Goal: Task Accomplishment & Management: Use online tool/utility

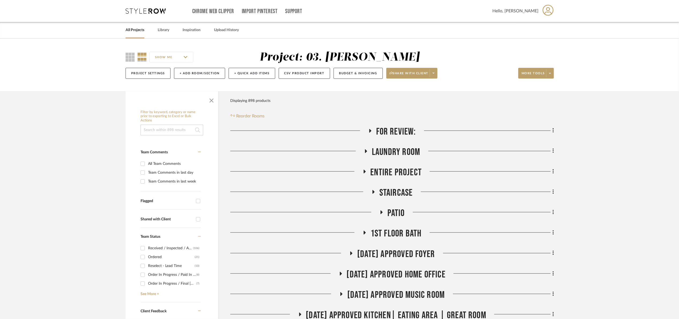
click at [178, 129] on input at bounding box center [172, 129] width 63 height 11
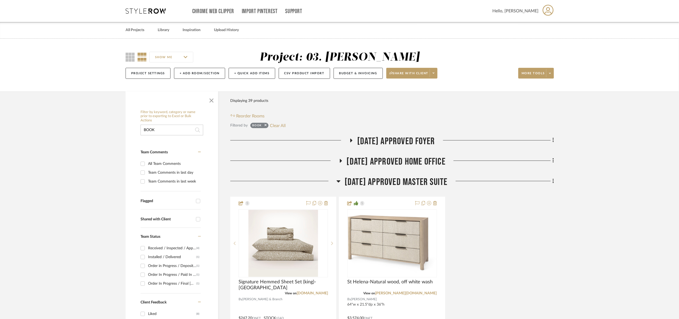
type input "BOOK"
click at [369, 181] on span "[DATE] Approved Master Suite" at bounding box center [396, 182] width 103 height 12
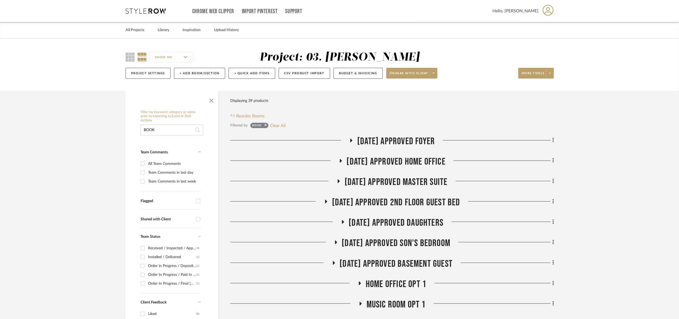
click at [389, 140] on span "[DATE] Approved Foyer" at bounding box center [396, 141] width 78 height 12
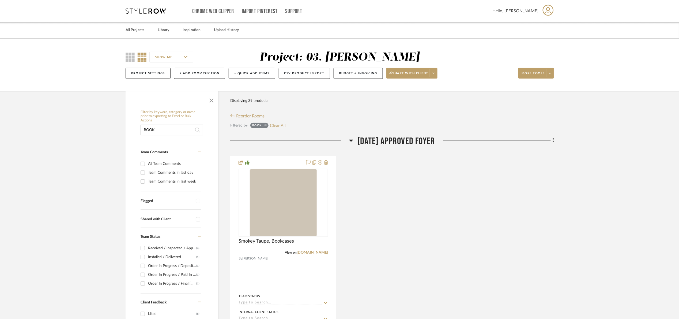
click at [389, 140] on span "[DATE] Approved Foyer" at bounding box center [396, 141] width 78 height 12
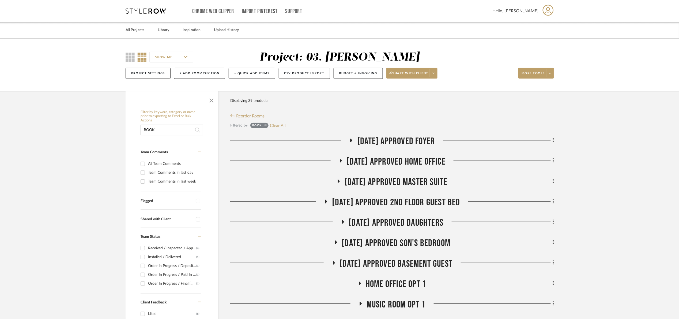
click at [402, 159] on span "[DATE] Approved Home Office" at bounding box center [396, 162] width 99 height 12
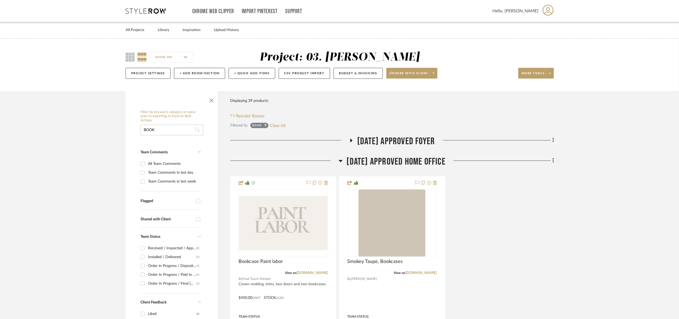
click at [402, 160] on span "[DATE] Approved Home Office" at bounding box center [396, 162] width 99 height 12
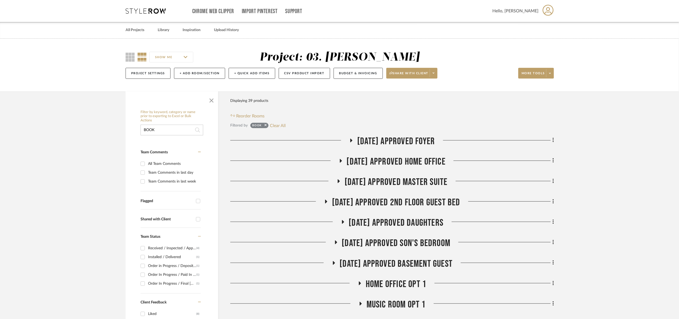
click at [407, 183] on span "[DATE] Approved Master Suite" at bounding box center [396, 182] width 103 height 12
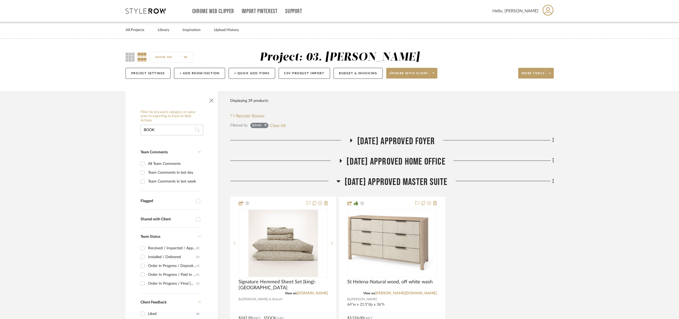
click at [407, 183] on span "[DATE] Approved Master Suite" at bounding box center [396, 182] width 103 height 12
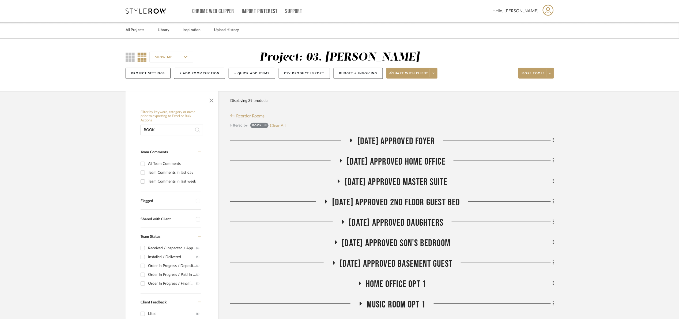
click at [422, 202] on span "[DATE] Approved 2nd floor Guest Bed" at bounding box center [396, 203] width 128 height 12
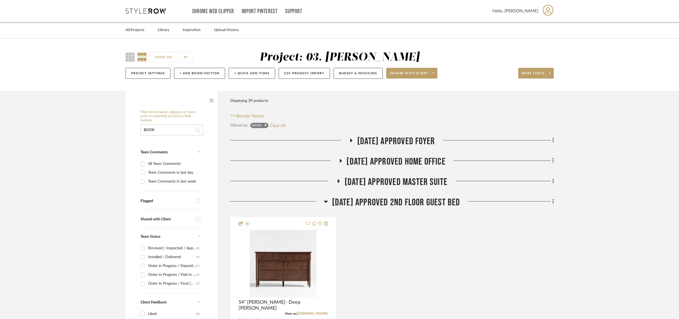
click at [419, 199] on span "[DATE] Approved 2nd floor Guest Bed" at bounding box center [396, 203] width 128 height 12
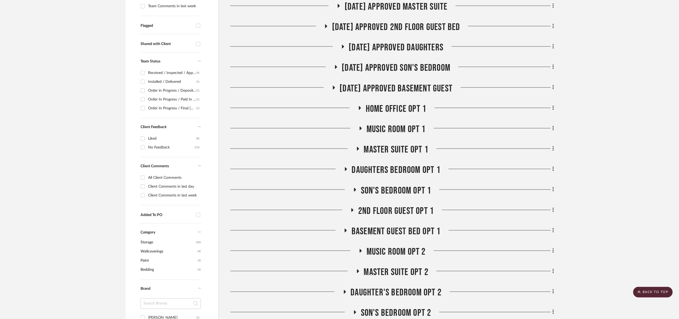
scroll to position [201, 0]
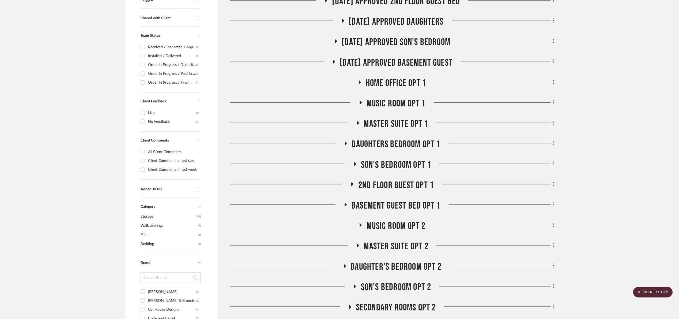
drag, startPoint x: 405, startPoint y: 225, endPoint x: 422, endPoint y: 202, distance: 28.0
click at [406, 221] on span "Music Room opt 2" at bounding box center [396, 226] width 59 height 12
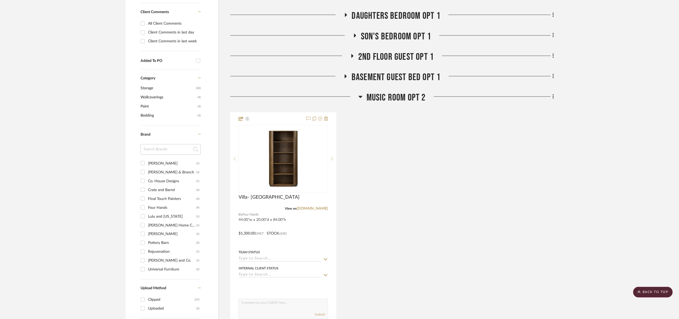
scroll to position [361, 0]
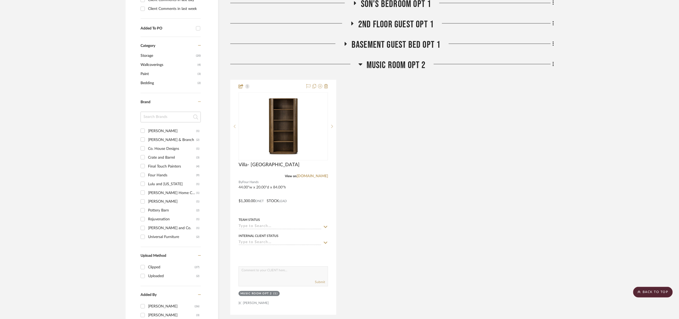
click at [405, 71] on div "Music Room opt 2" at bounding box center [392, 66] width 324 height 14
click at [404, 68] on span "Music Room opt 2" at bounding box center [396, 65] width 59 height 12
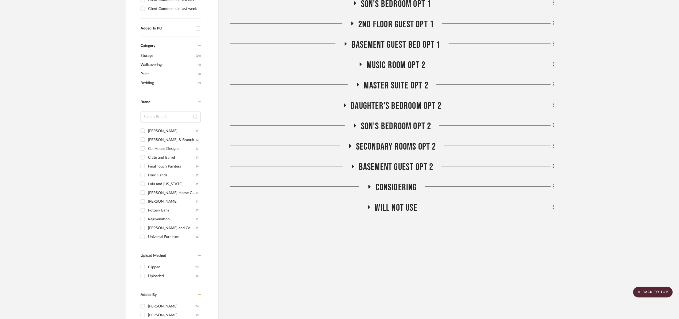
click at [398, 65] on span "Music Room opt 2" at bounding box center [396, 65] width 59 height 12
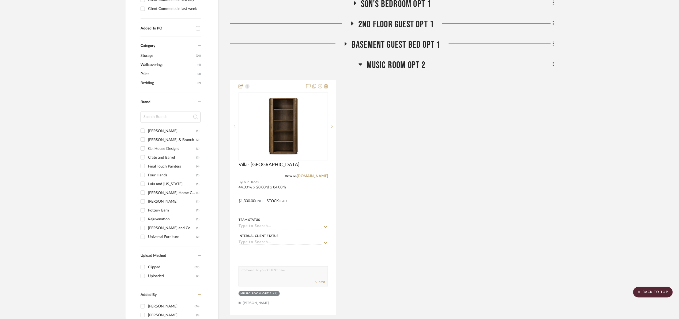
click at [399, 67] on span "Music Room opt 2" at bounding box center [396, 65] width 59 height 12
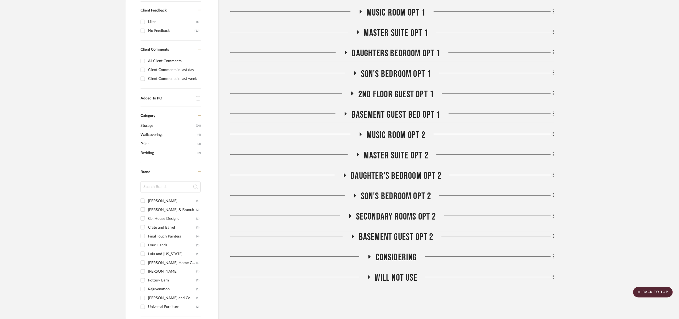
scroll to position [281, 0]
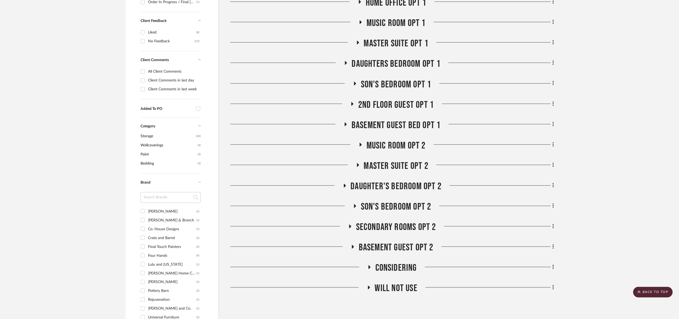
click at [398, 23] on span "Music Room opt 1" at bounding box center [396, 23] width 59 height 12
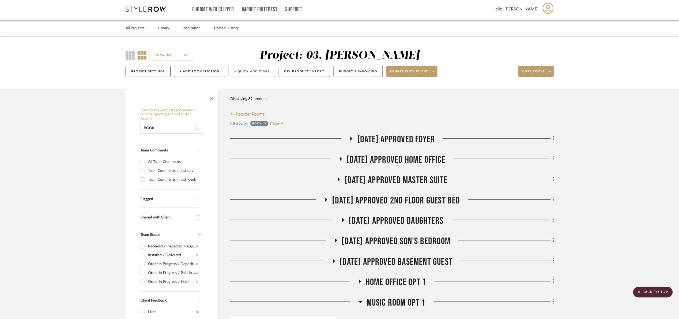
scroll to position [0, 0]
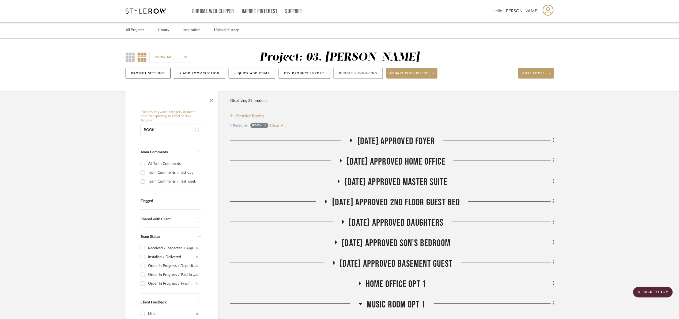
click at [350, 74] on button "Budget & Invoicing" at bounding box center [358, 73] width 49 height 11
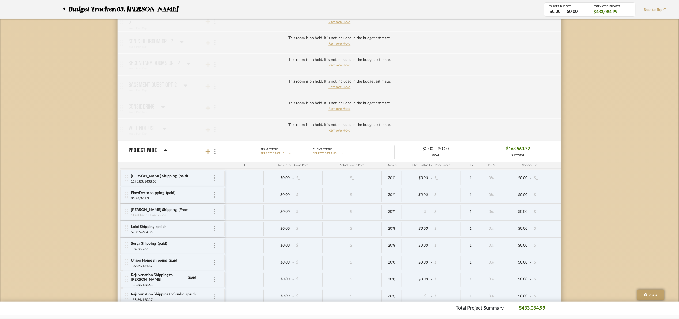
scroll to position [1349, 0]
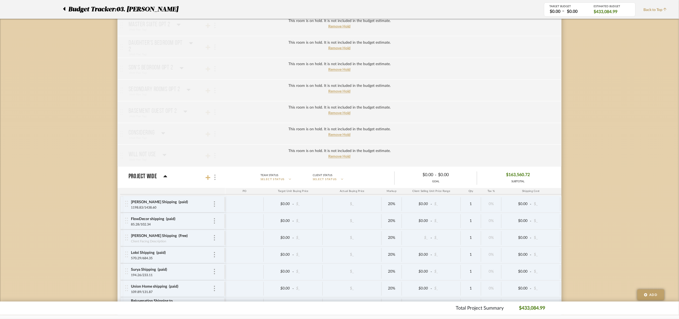
click at [210, 180] on icon at bounding box center [208, 177] width 5 height 5
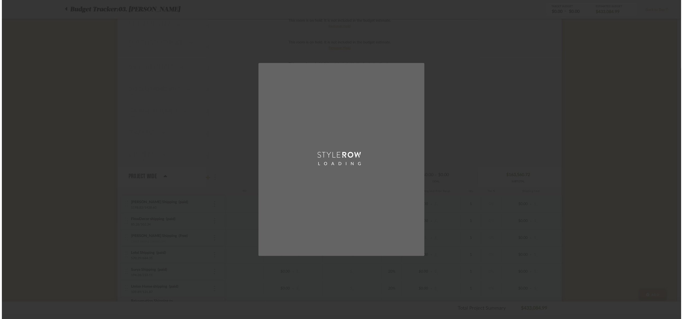
scroll to position [0, 0]
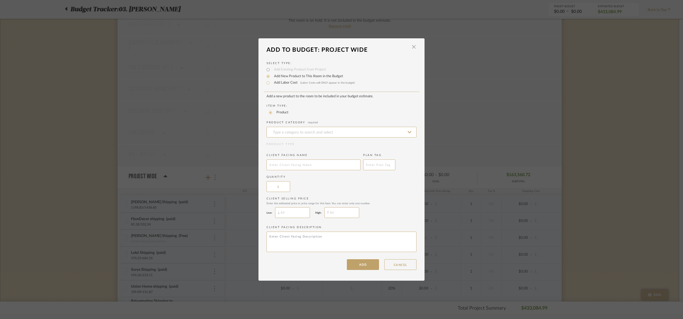
click at [278, 82] on label "Add Labor Cost (Labor Costs will ONLY appear in the budget)" at bounding box center [313, 82] width 84 height 5
click at [271, 82] on input "Add Labor Cost (Labor Costs will ONLY appear in the budget)" at bounding box center [268, 83] width 6 height 6
radio input "true"
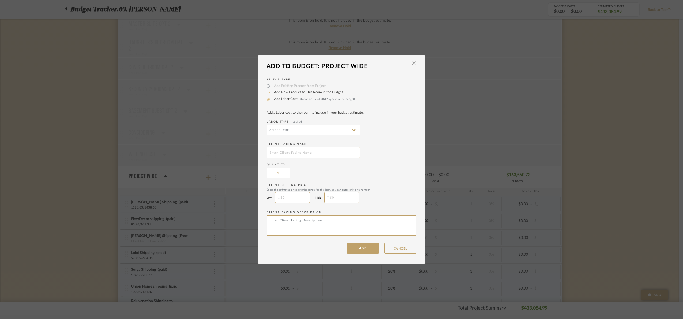
click at [288, 128] on input at bounding box center [313, 129] width 94 height 11
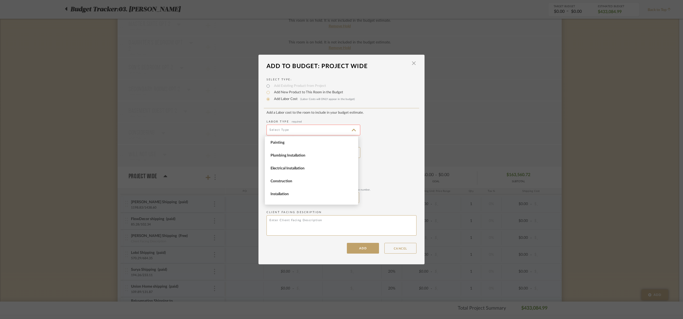
click at [295, 189] on span "Installation" at bounding box center [311, 194] width 93 height 13
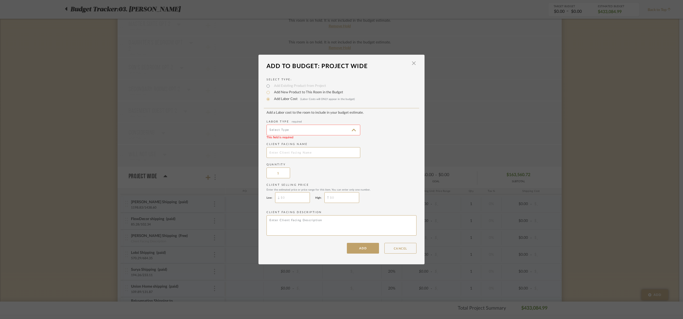
type input "Installation"
click at [282, 148] on input "text" at bounding box center [313, 152] width 94 height 11
type input "Parlor fireplace mantel"
click at [367, 251] on button "ADD" at bounding box center [363, 248] width 32 height 11
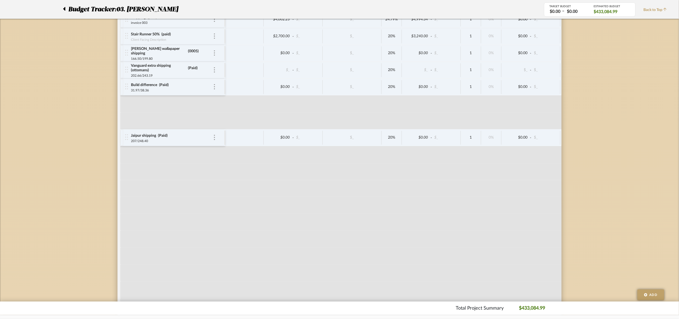
scroll to position [1911, 0]
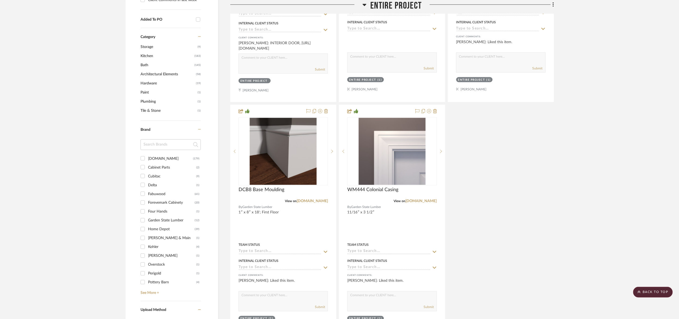
drag, startPoint x: 641, startPoint y: 88, endPoint x: 579, endPoint y: 50, distance: 73.1
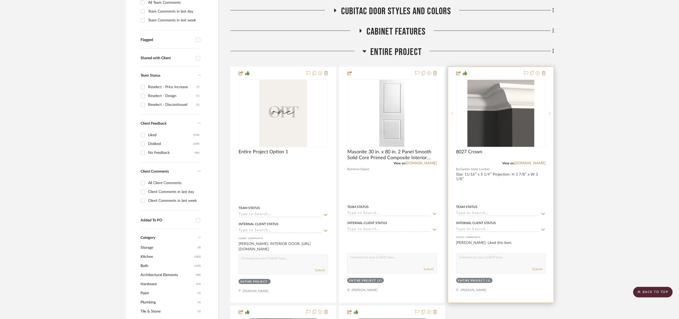
scroll to position [161, 0]
click at [526, 161] on div "8027 Crown" at bounding box center [500, 155] width 89 height 12
click at [526, 161] on link "[DOMAIN_NAME]" at bounding box center [529, 163] width 31 height 4
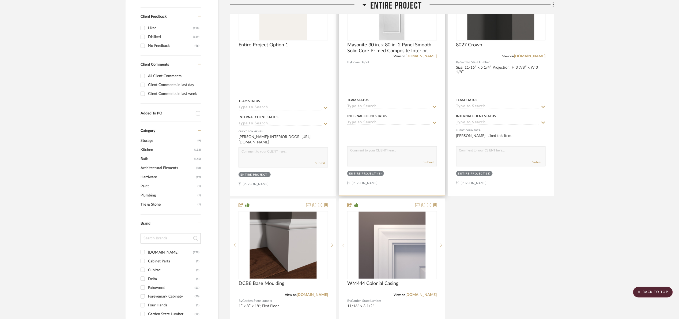
scroll to position [402, 0]
